Goal: Task Accomplishment & Management: Use online tool/utility

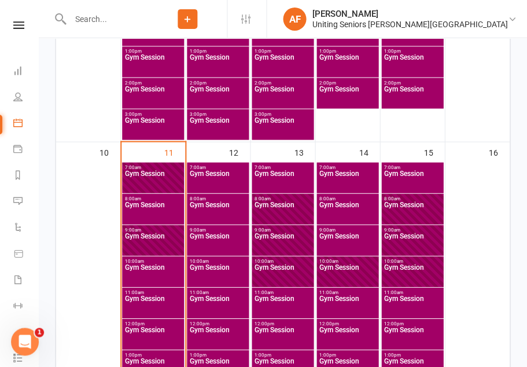
scroll to position [834, 0]
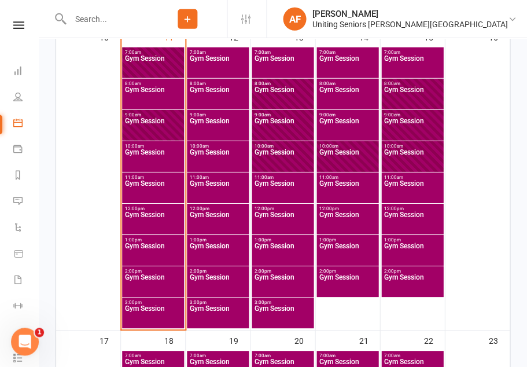
click at [26, 245] on link "Product Sales" at bounding box center [27, 254] width 26 height 26
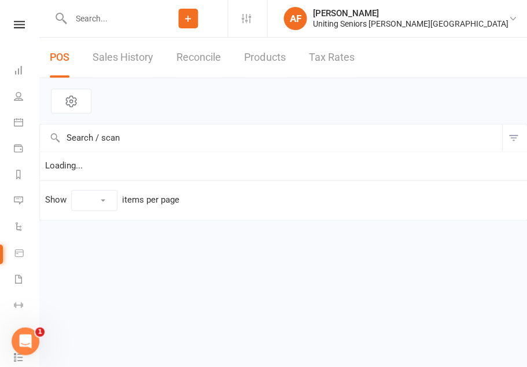
select select "10"
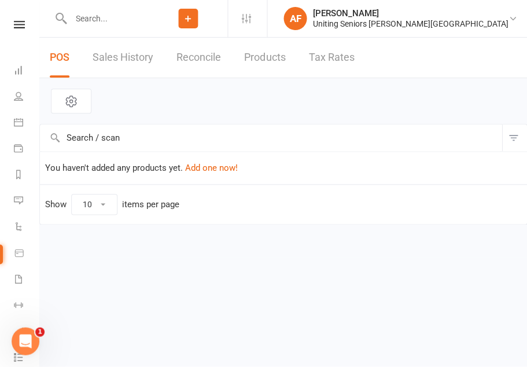
click at [28, 274] on link "Waivers" at bounding box center [27, 280] width 26 height 26
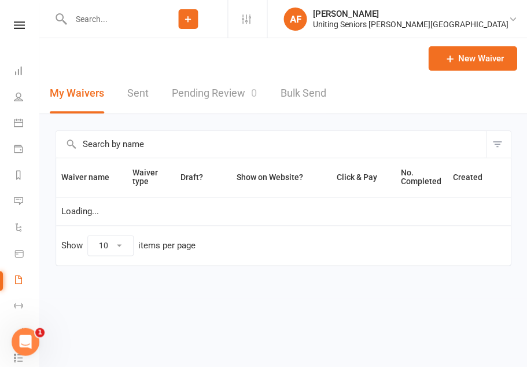
click at [28, 301] on link "Workouts" at bounding box center [27, 306] width 26 height 26
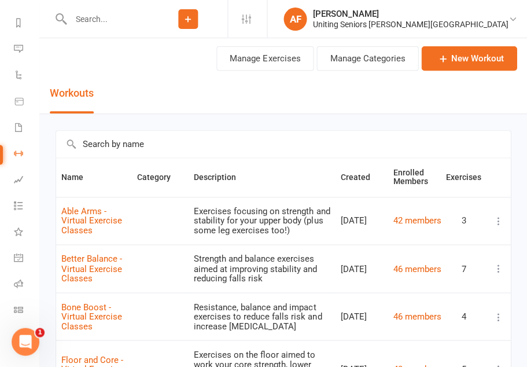
click at [38, 262] on link "General attendance" at bounding box center [27, 258] width 26 height 26
click at [21, 305] on icon at bounding box center [18, 308] width 9 height 9
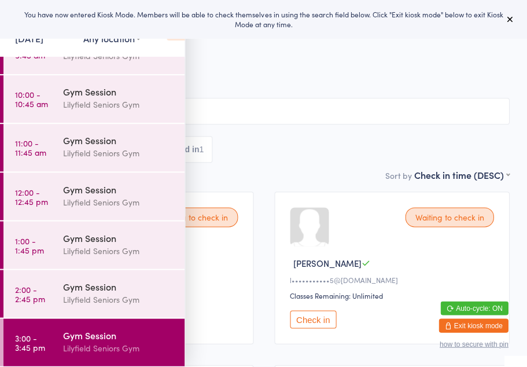
scroll to position [127, 0]
click at [51, 332] on link "3:00 - 3:45 pm Gym Session [PERSON_NAME] Seniors Gym" at bounding box center [93, 341] width 181 height 47
click at [253, 86] on span "Seniors [PERSON_NAME]" at bounding box center [263, 83] width 491 height 12
click at [170, 40] on icon at bounding box center [176, 28] width 18 height 24
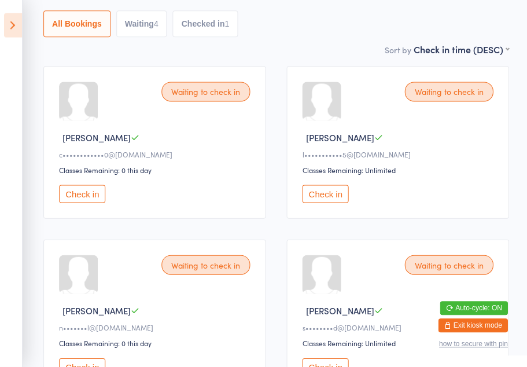
scroll to position [126, 0]
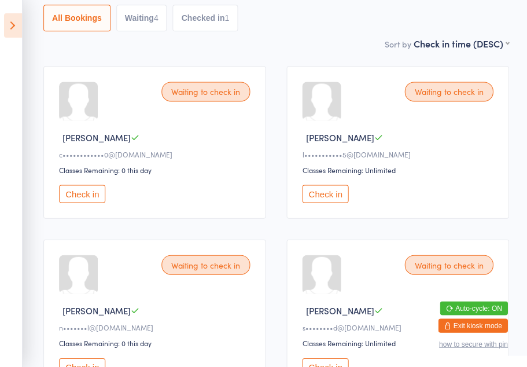
click at [90, 190] on button "Check in" at bounding box center [83, 194] width 46 height 18
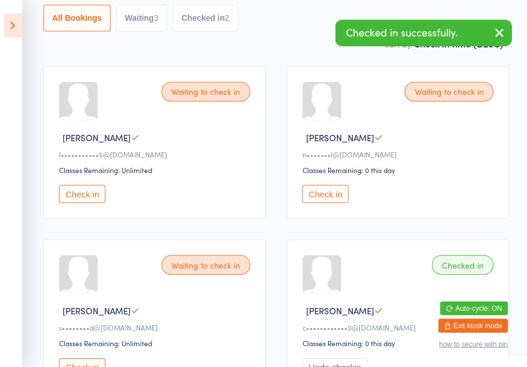
click at [69, 198] on button "Check in" at bounding box center [83, 194] width 46 height 18
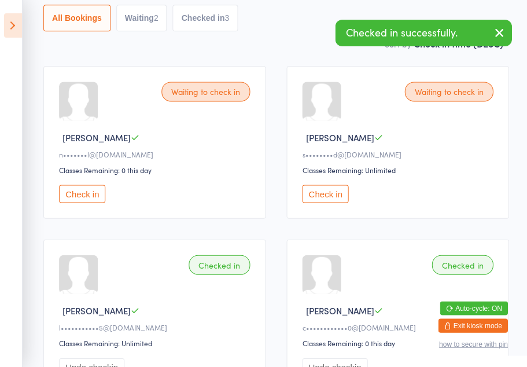
click at [69, 200] on button "Check in" at bounding box center [83, 194] width 46 height 18
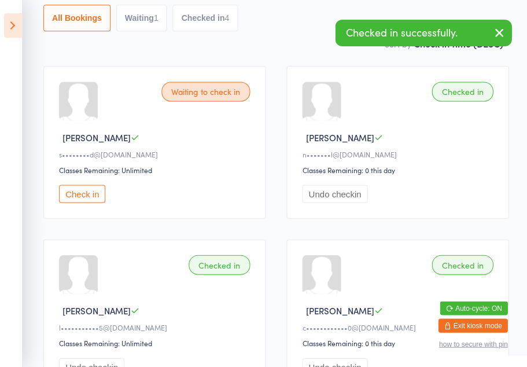
click at [66, 196] on button "Check in" at bounding box center [83, 194] width 46 height 18
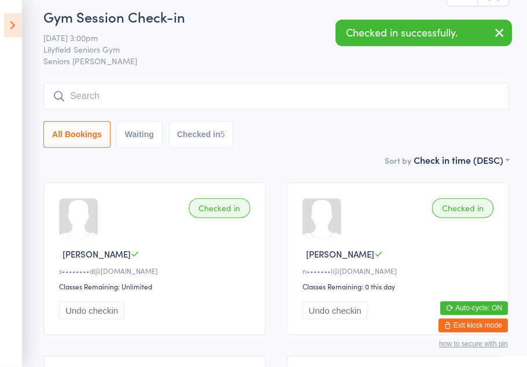
scroll to position [0, 0]
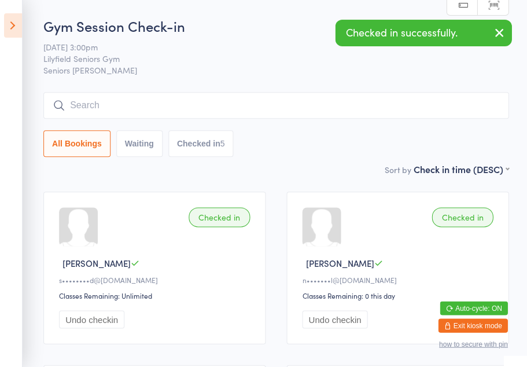
click at [13, 19] on icon at bounding box center [14, 25] width 18 height 24
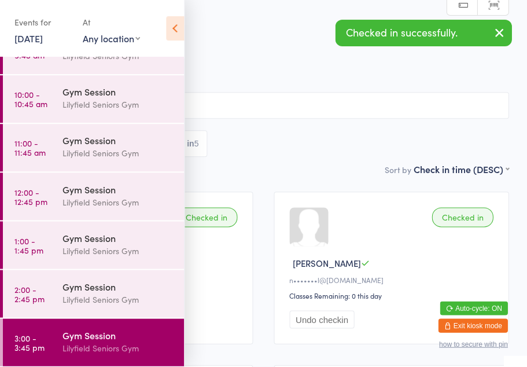
click at [42, 292] on time "2:00 - 2:45 pm" at bounding box center [30, 293] width 30 height 19
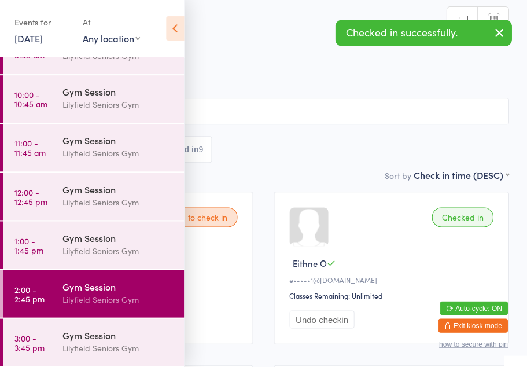
click at [170, 24] on icon at bounding box center [176, 28] width 18 height 24
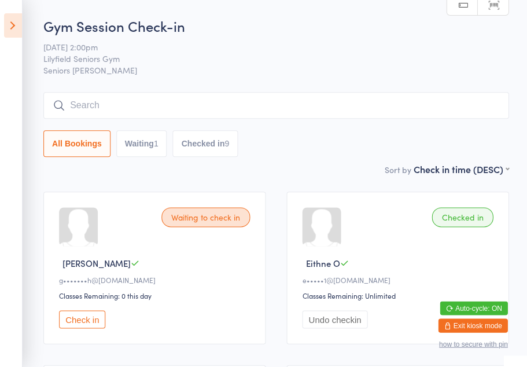
click at [17, 33] on icon at bounding box center [14, 25] width 18 height 24
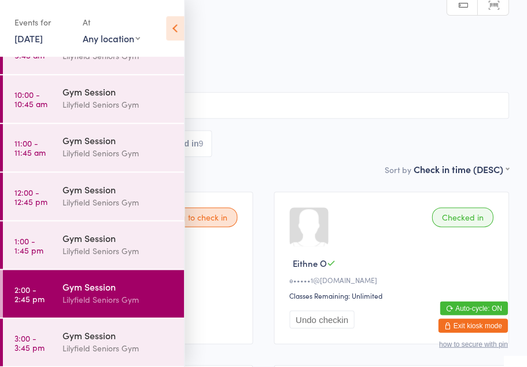
click at [41, 244] on time "1:00 - 1:45 pm" at bounding box center [29, 244] width 29 height 19
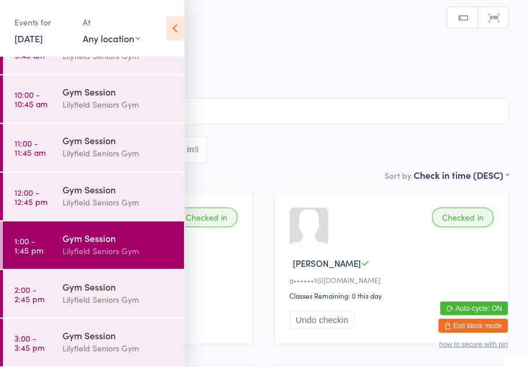
click at [182, 27] on icon at bounding box center [176, 28] width 18 height 24
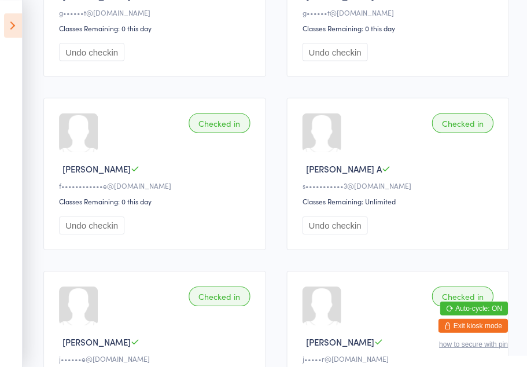
scroll to position [219, 0]
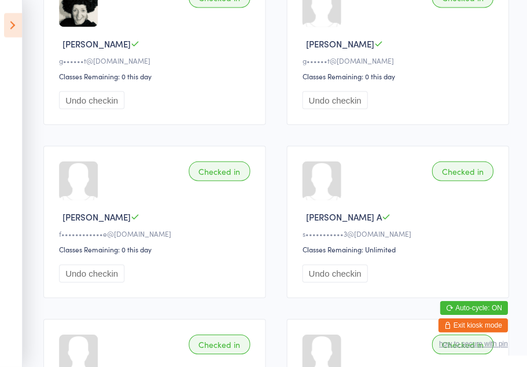
click at [5, 23] on icon at bounding box center [14, 25] width 18 height 24
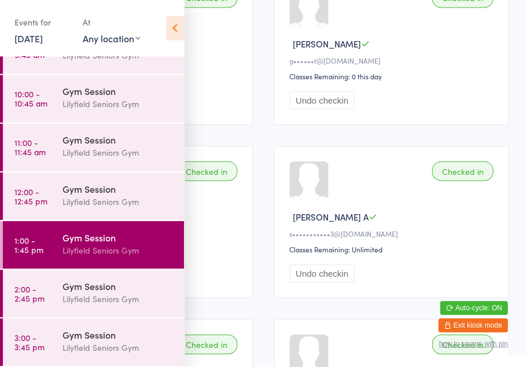
click at [33, 207] on link "12:00 - 12:45 pm Gym Session Lilyfield Seniors Gym" at bounding box center [93, 195] width 181 height 47
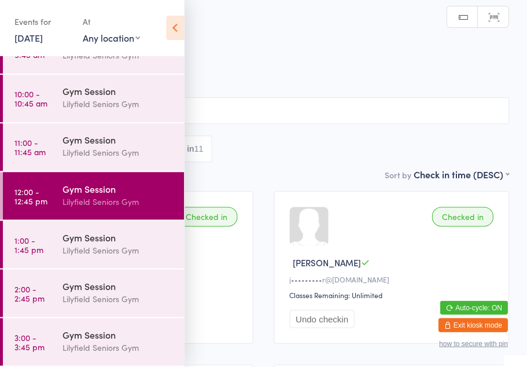
click at [174, 29] on icon at bounding box center [176, 28] width 18 height 24
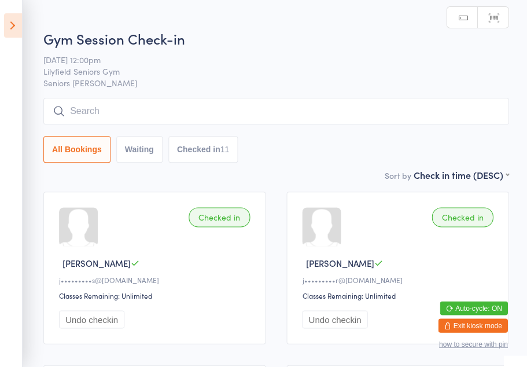
click at [14, 28] on icon at bounding box center [14, 25] width 18 height 24
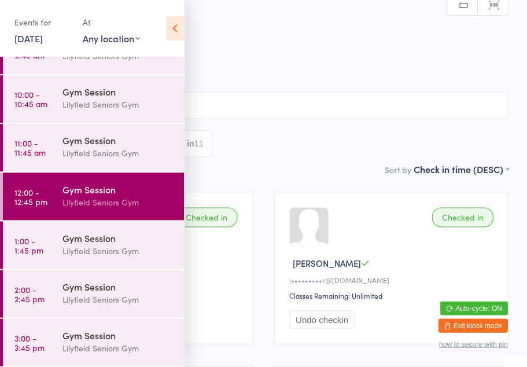
click at [19, 32] on link "11 Aug, 2025" at bounding box center [29, 38] width 28 height 13
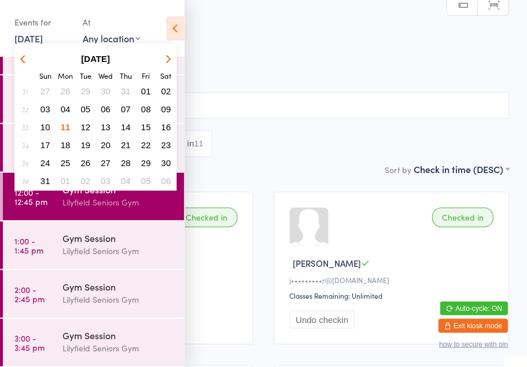
click at [83, 127] on span "12" at bounding box center [86, 127] width 10 height 10
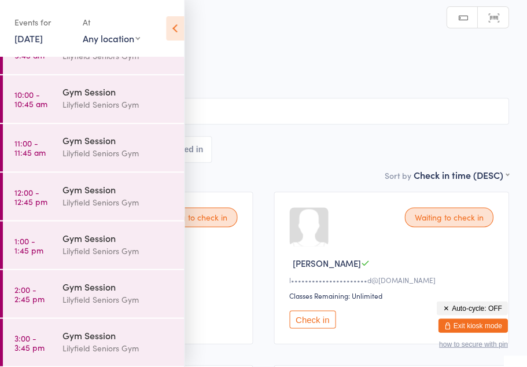
click at [172, 26] on icon at bounding box center [176, 28] width 18 height 24
